Goal: Task Accomplishment & Management: Manage account settings

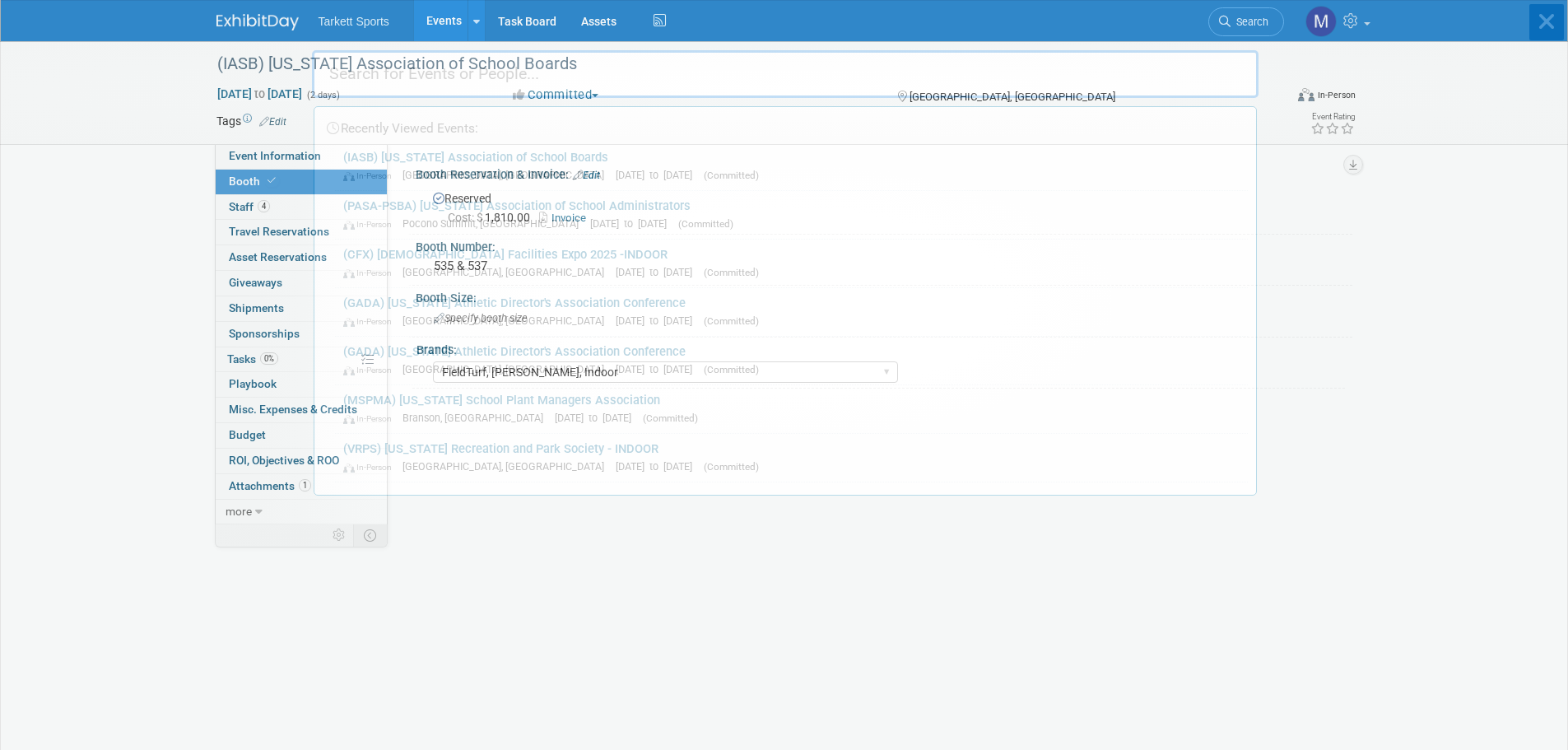
select select "FieldTurf, [PERSON_NAME], Indoor"
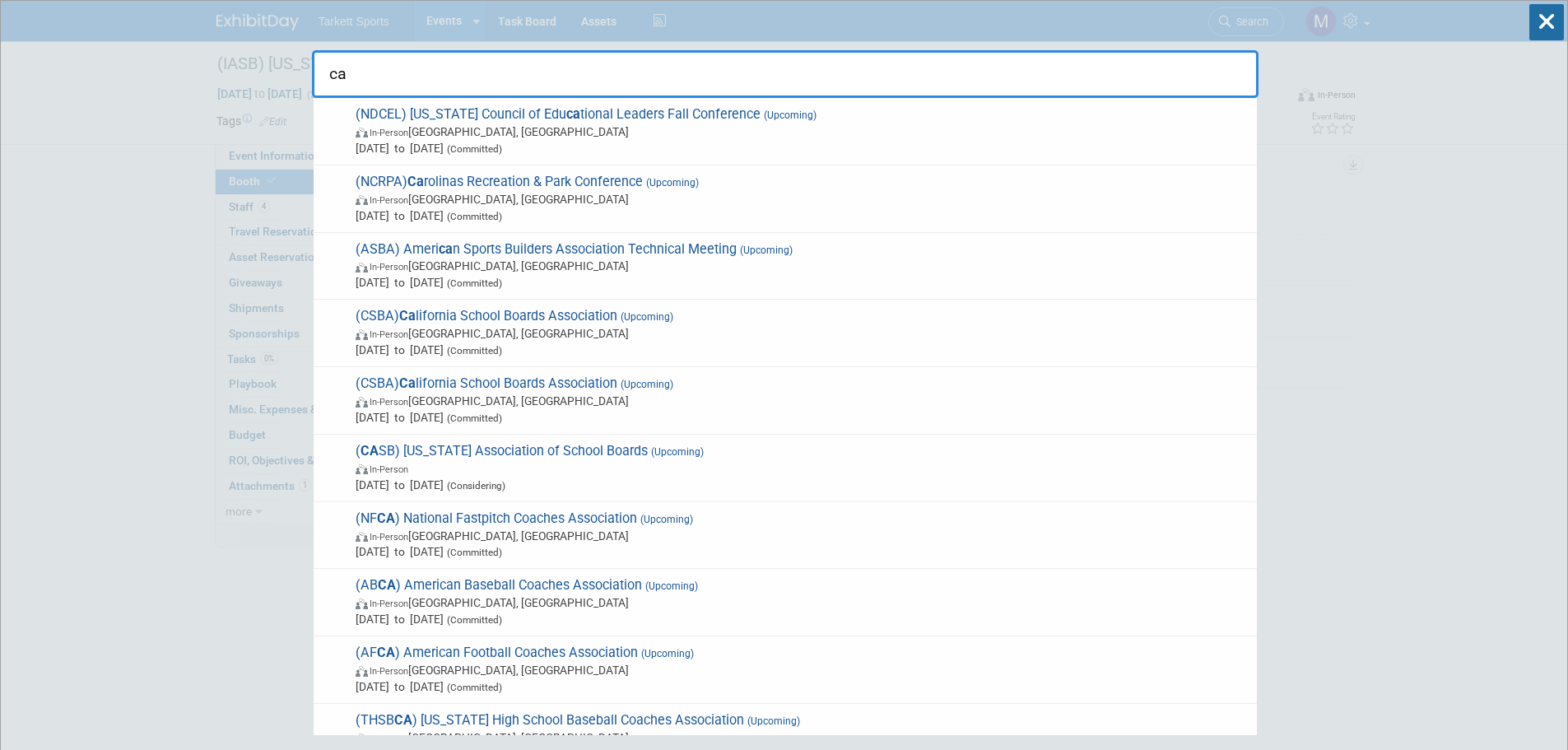
type input "car"
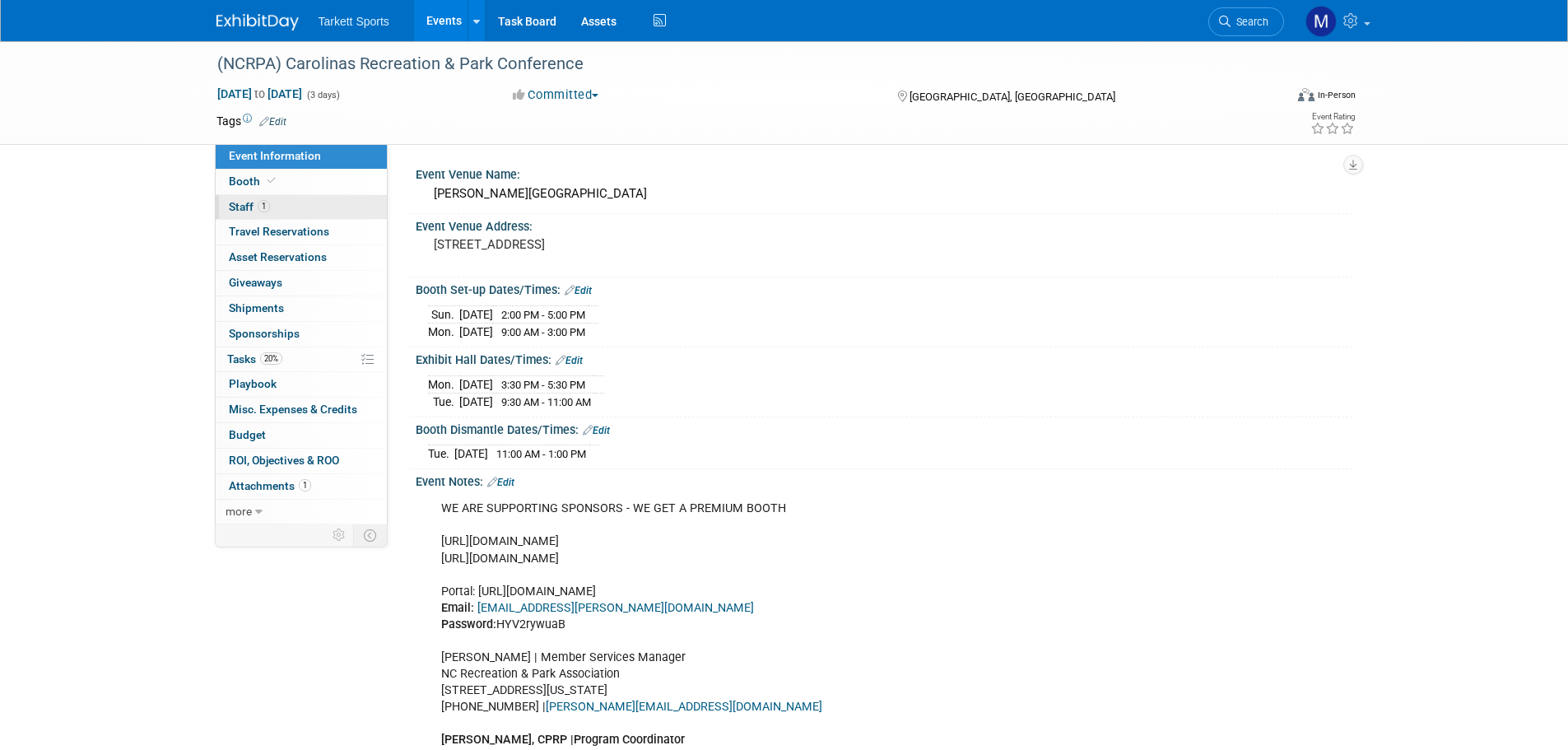
click at [273, 207] on link "1 Staff 1" at bounding box center [301, 206] width 172 height 24
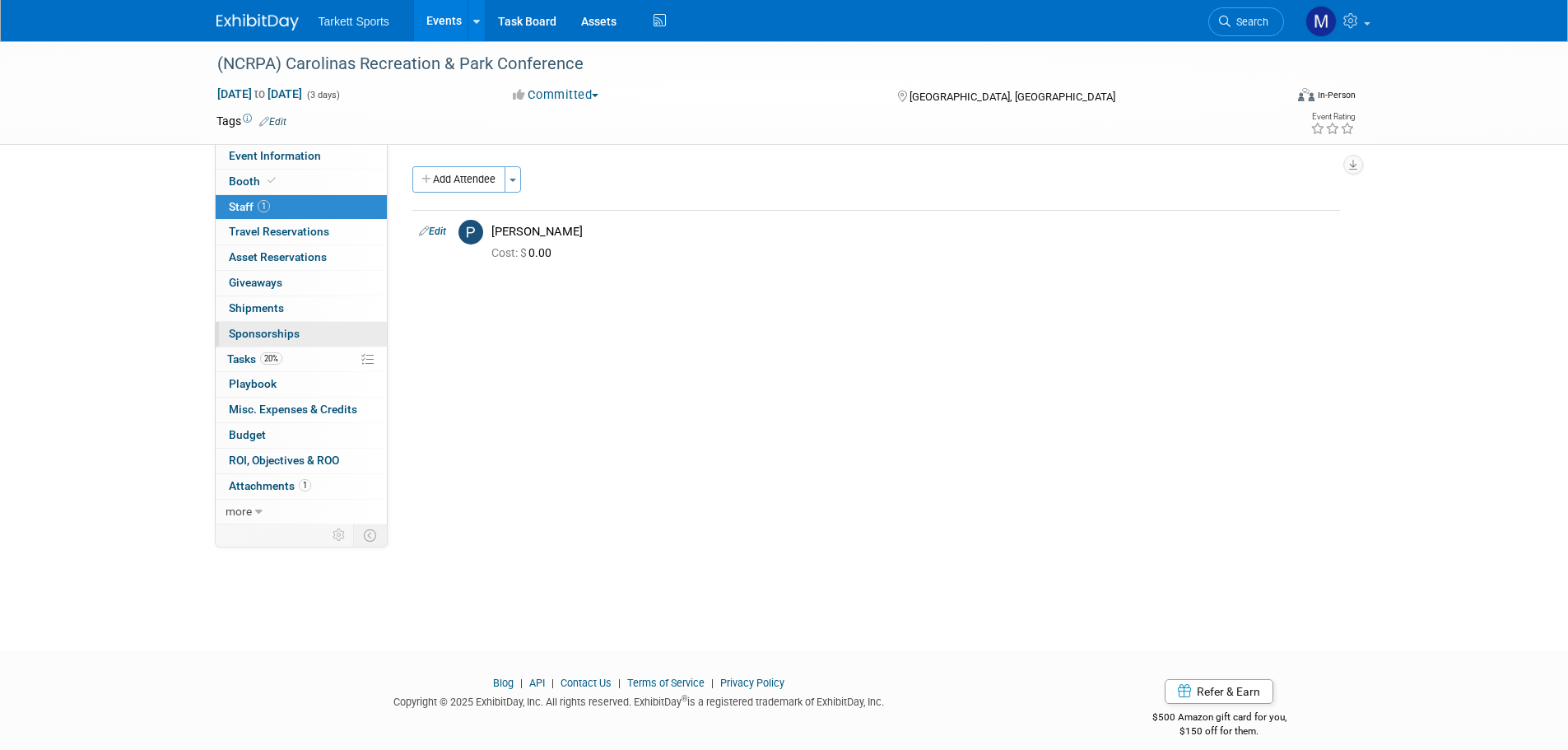
click at [255, 342] on link "0 Sponsorships 0" at bounding box center [301, 333] width 172 height 24
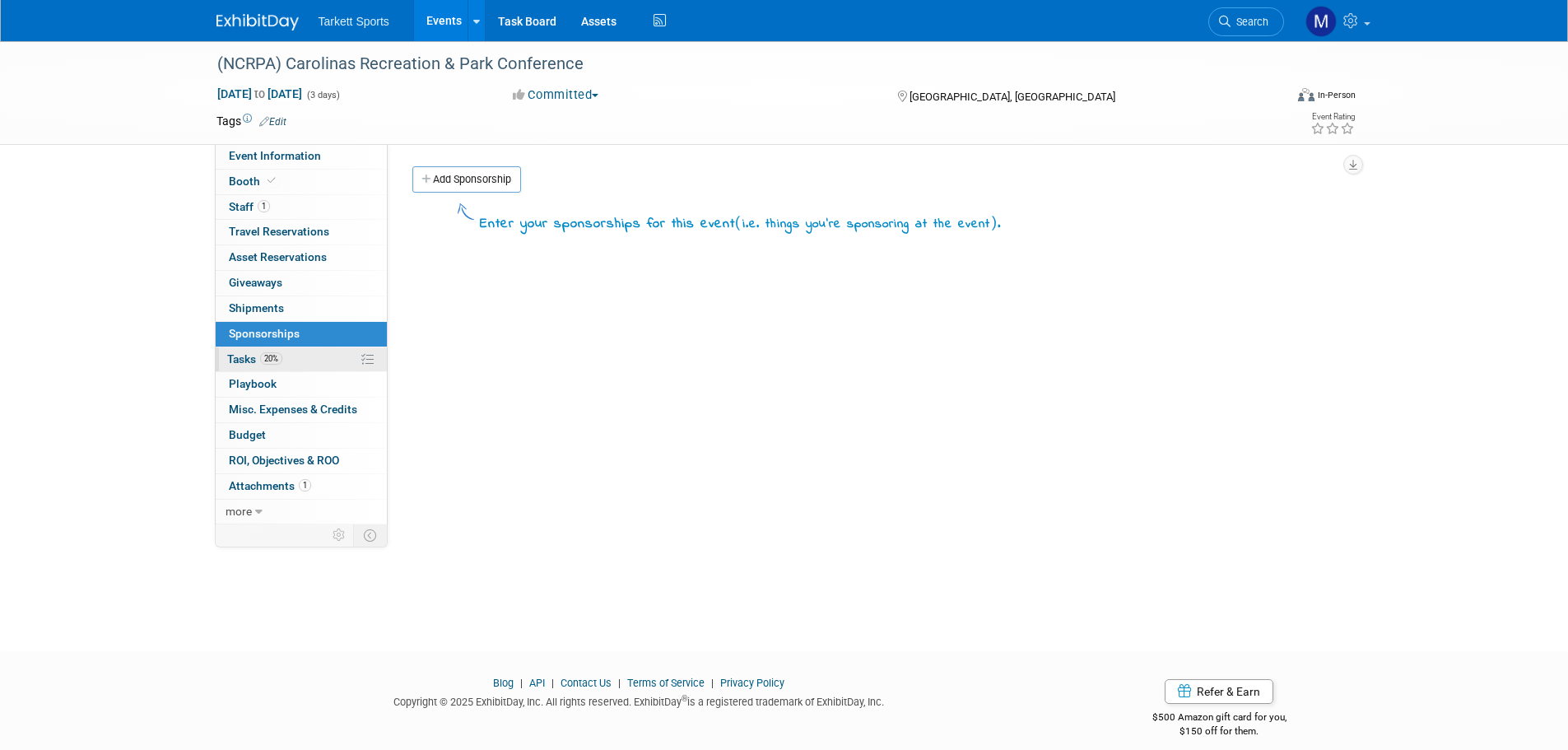
click at [266, 352] on link "20% Tasks 20%" at bounding box center [301, 359] width 172 height 24
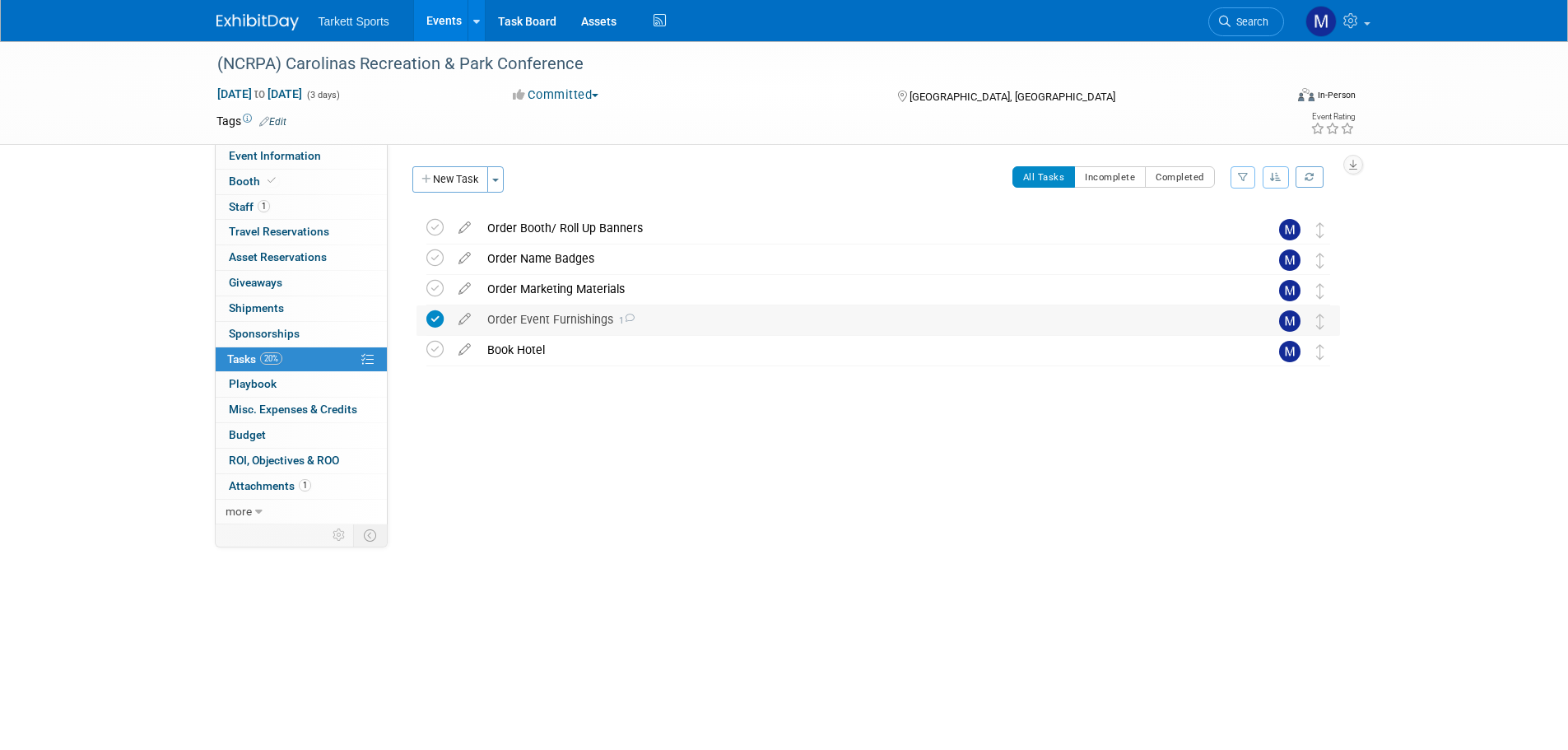
click at [553, 328] on div "Order Event Furnishings 1" at bounding box center [862, 319] width 768 height 28
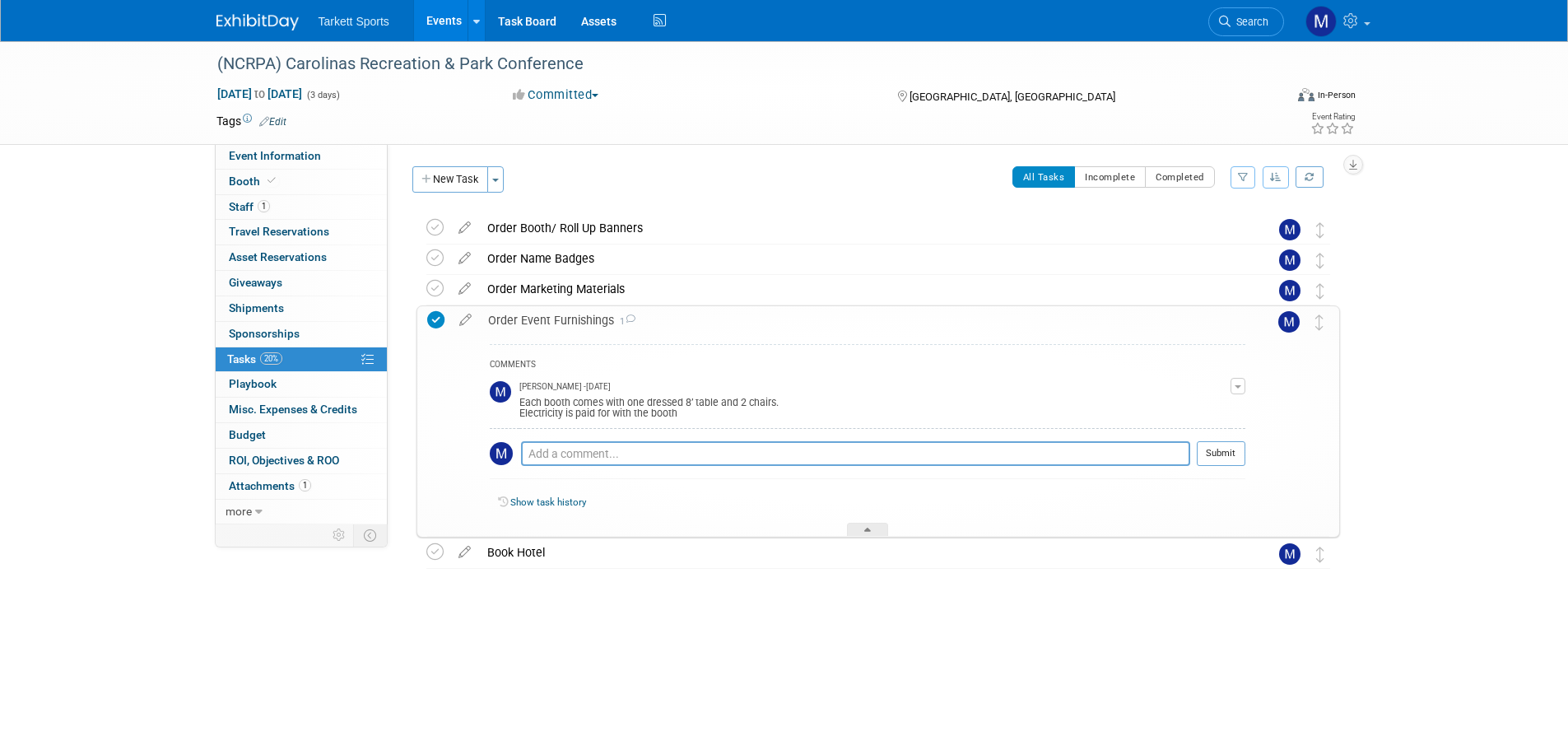
click at [553, 328] on div "Order Event Furnishings 1" at bounding box center [862, 320] width 766 height 28
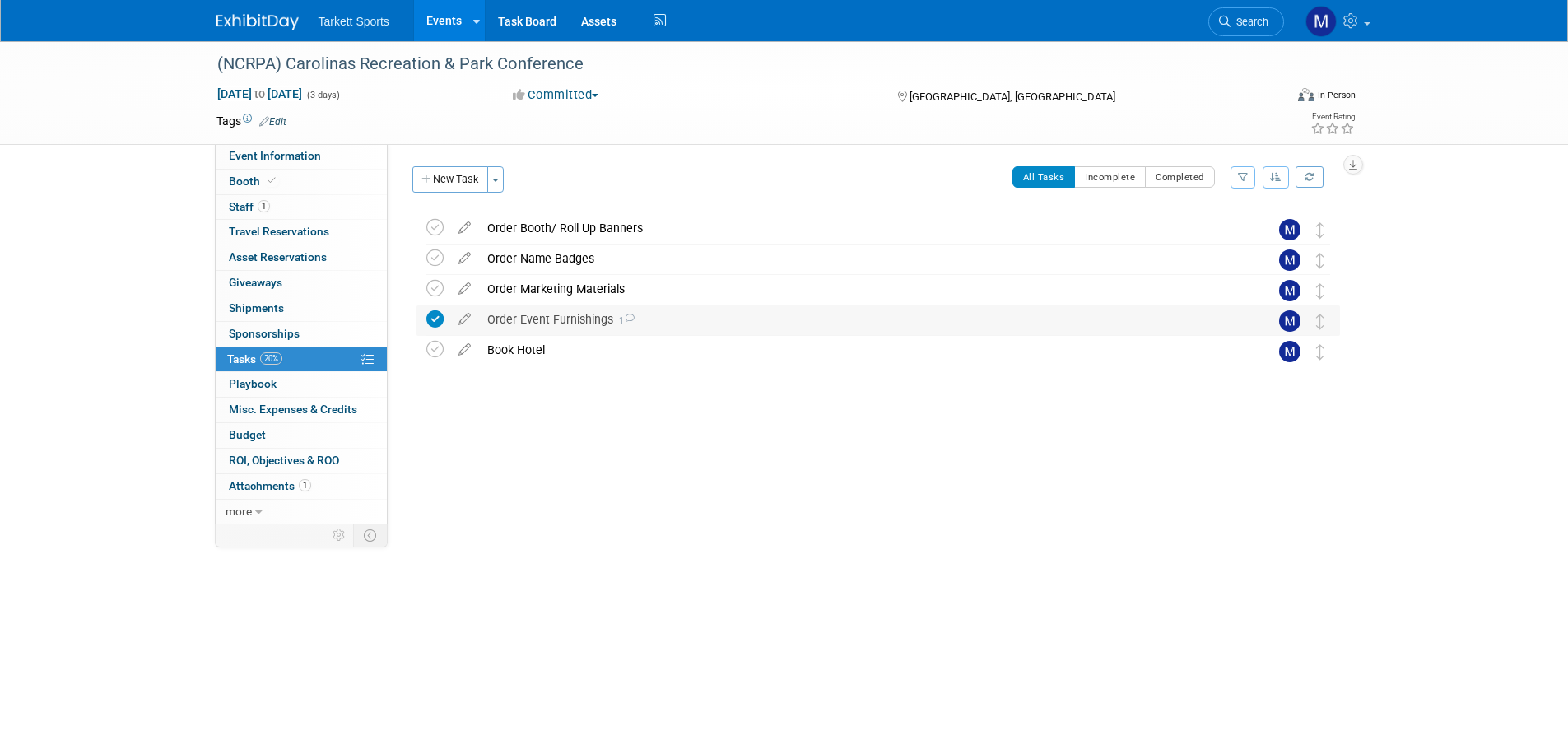
click at [553, 328] on div "Order Event Furnishings 1" at bounding box center [862, 319] width 768 height 28
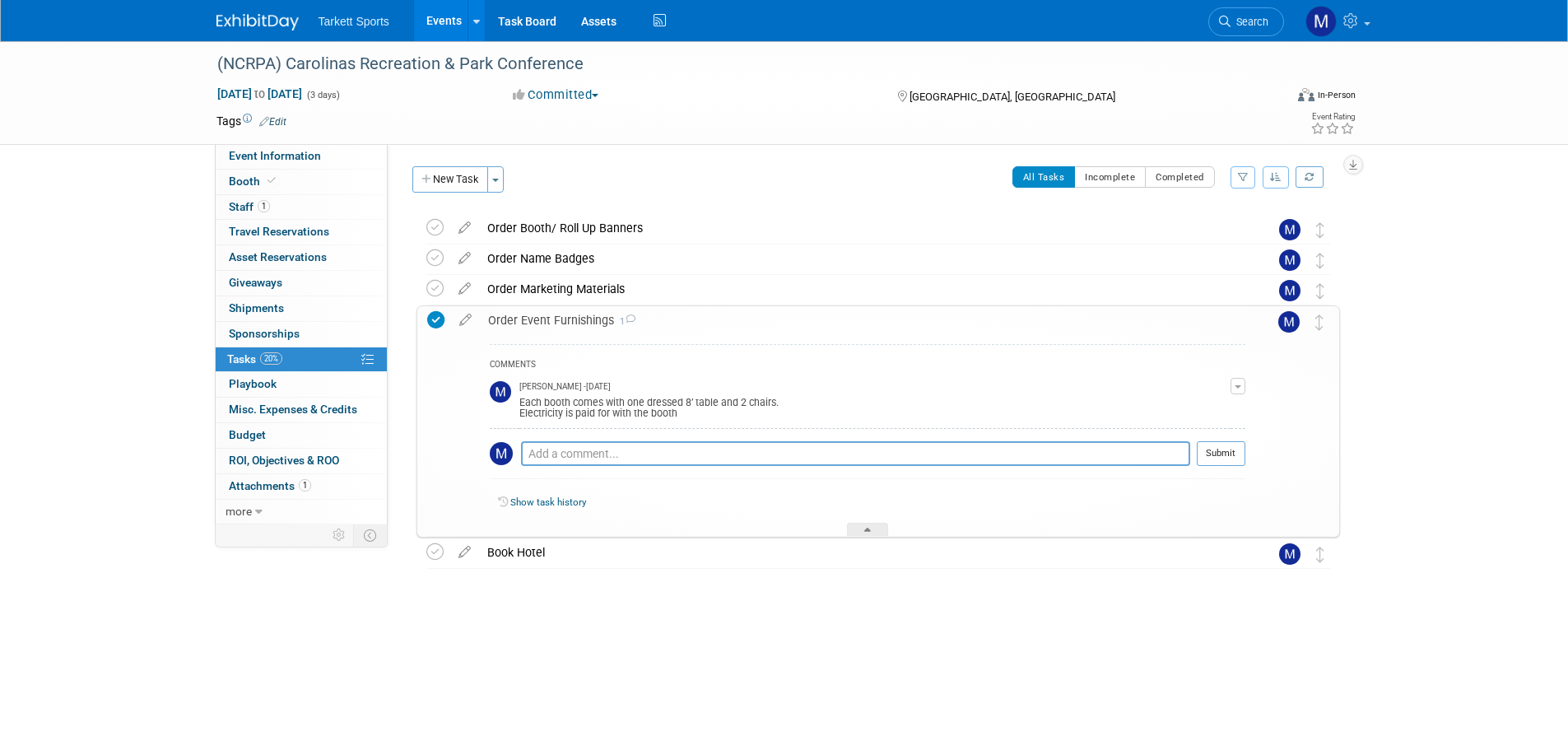
click at [553, 328] on div "Order Event Furnishings 1" at bounding box center [862, 320] width 766 height 28
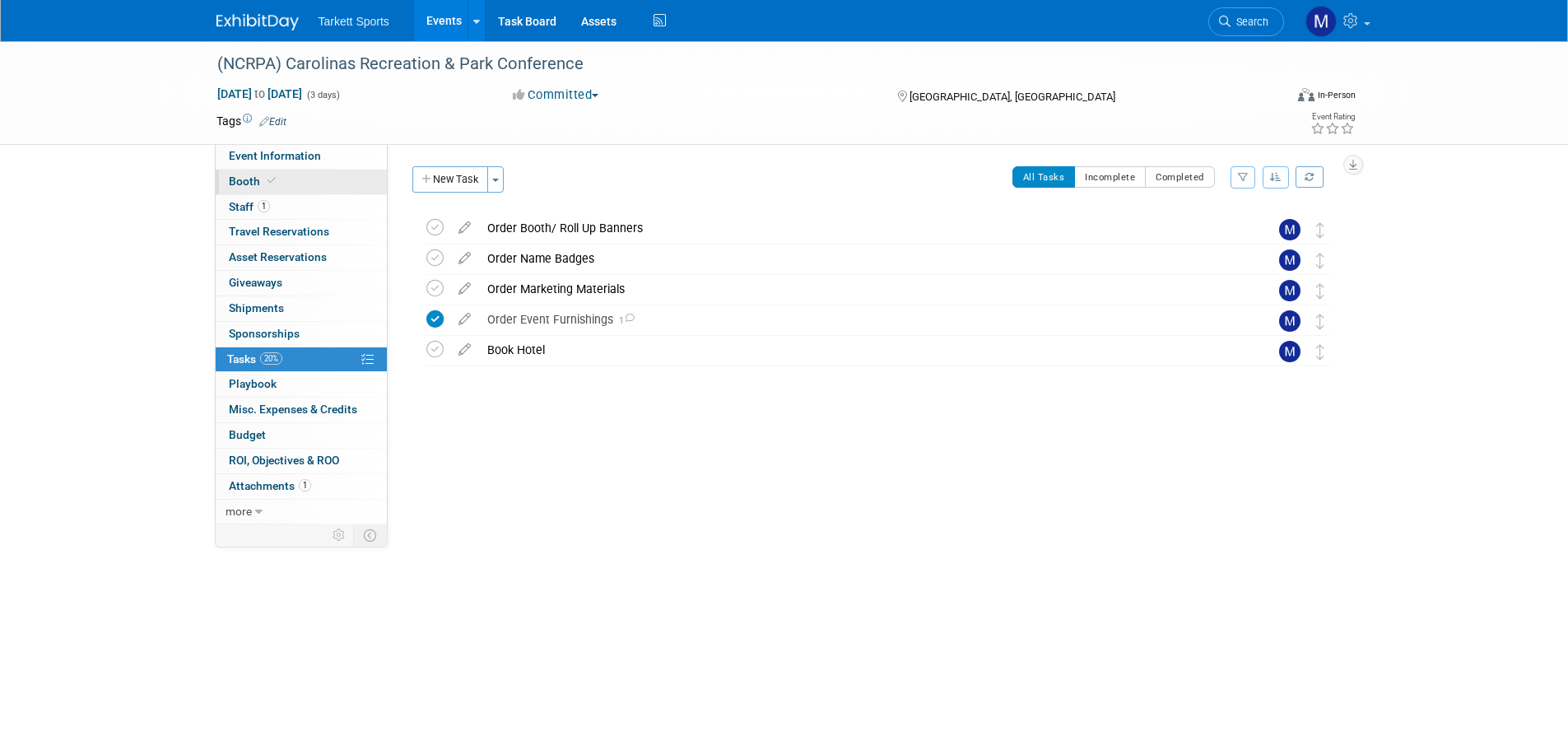
click at [338, 177] on link "Booth" at bounding box center [301, 181] width 172 height 24
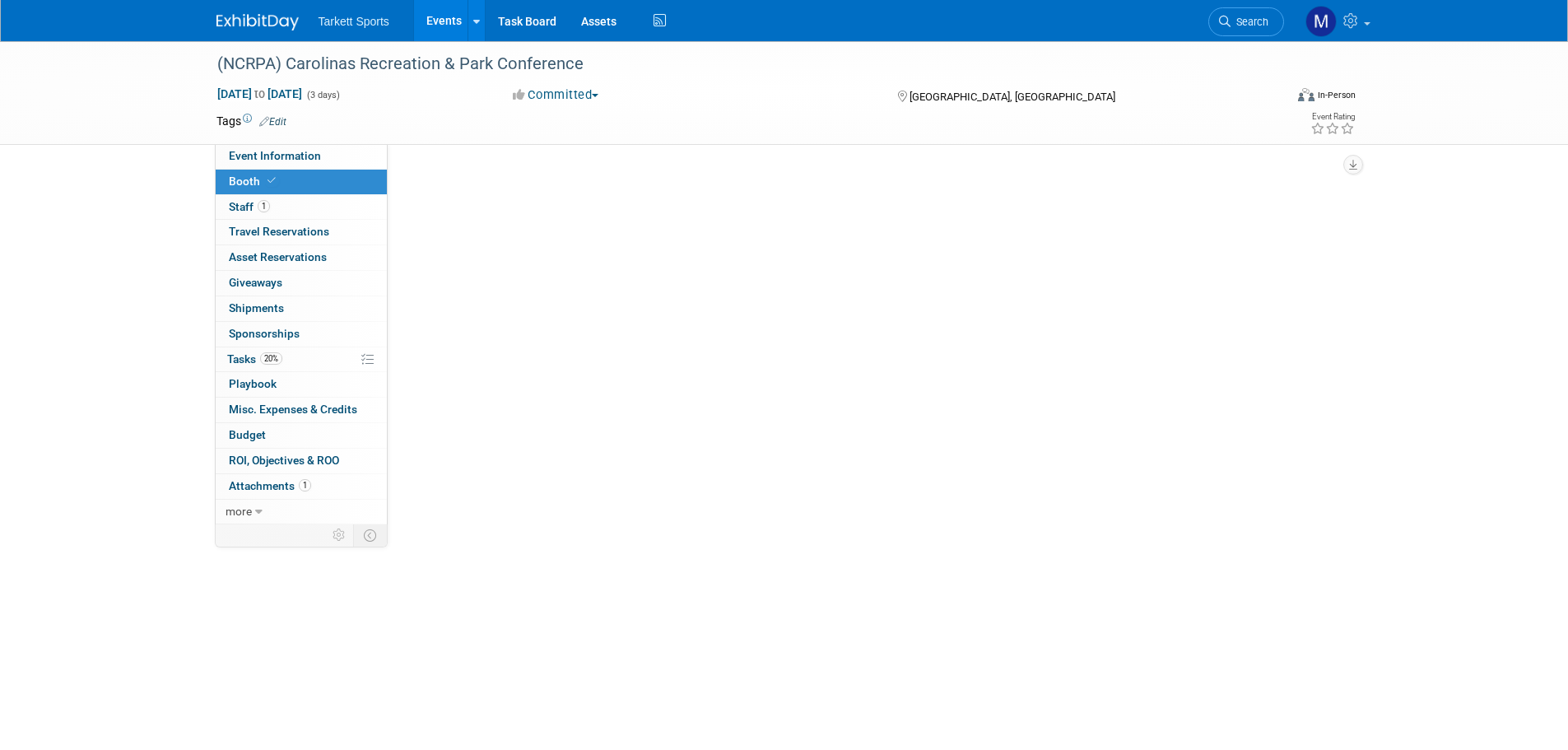
select select "FieldTurf"
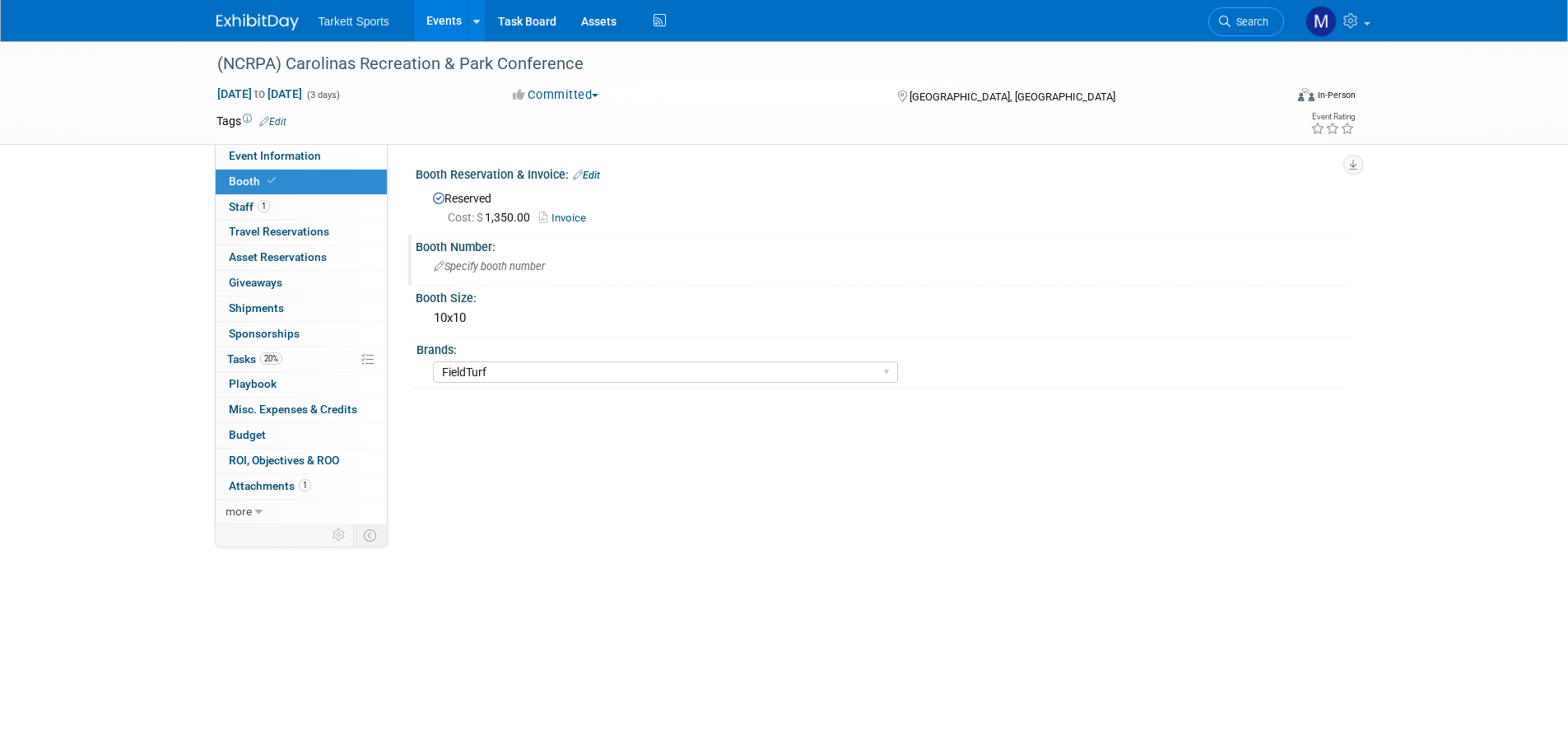
click at [550, 266] on div "Specify booth number" at bounding box center [884, 266] width 912 height 25
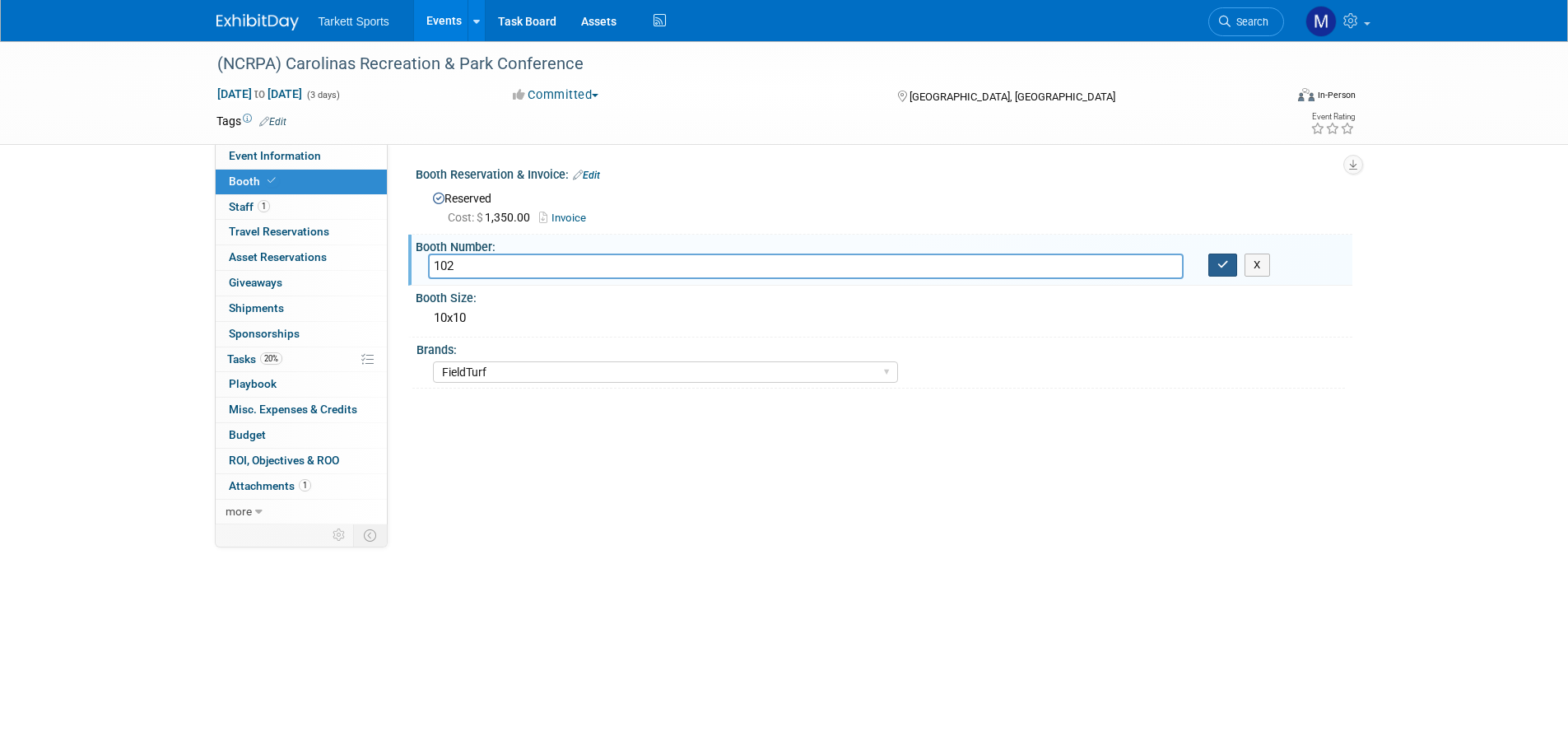
type input "102"
click at [1209, 268] on button "button" at bounding box center [1223, 266] width 30 height 23
